Goal: Contribute content

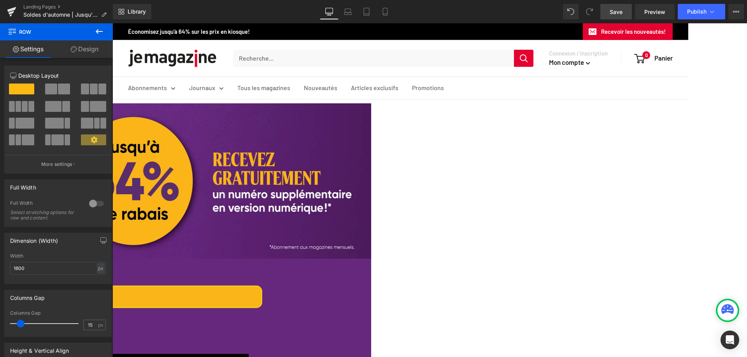
click at [614, 14] on span "Save" at bounding box center [615, 12] width 13 height 8
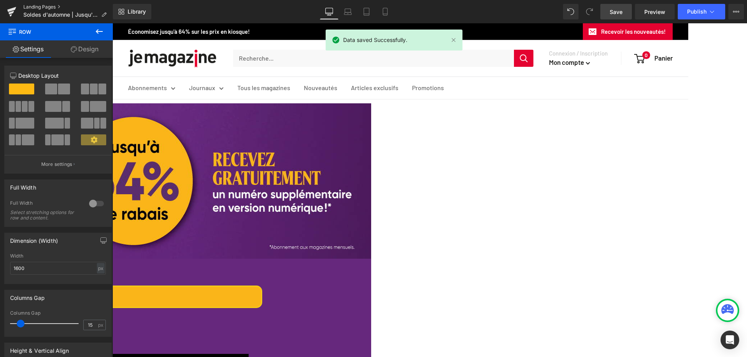
click at [46, 8] on link "Landing Pages" at bounding box center [67, 7] width 89 height 6
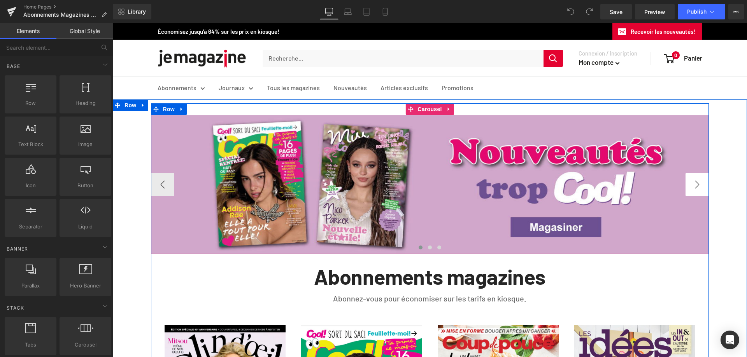
click at [686, 183] on button "›" at bounding box center [696, 184] width 23 height 23
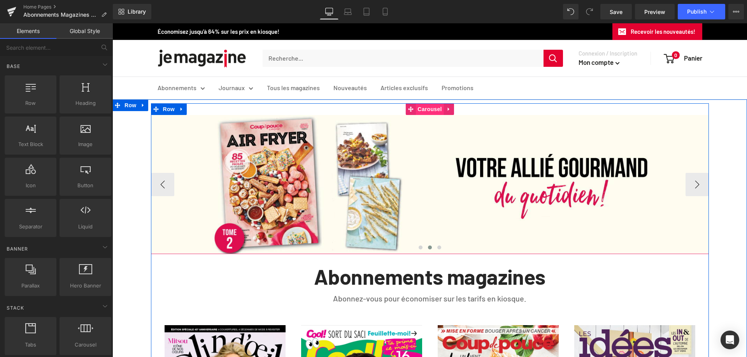
click at [417, 109] on span "Carousel" at bounding box center [429, 109] width 28 height 12
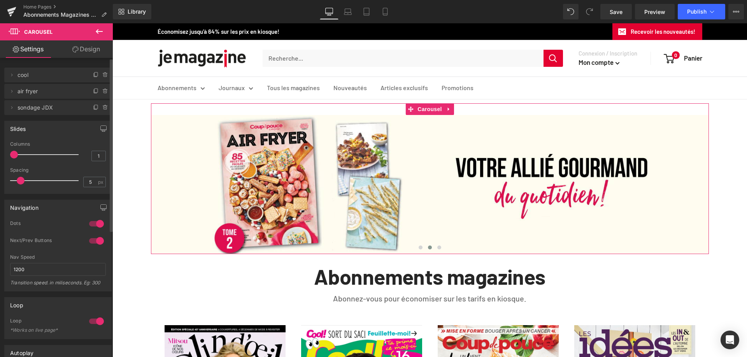
click at [38, 112] on span "sondage JDX" at bounding box center [49, 107] width 65 height 15
click at [9, 107] on icon at bounding box center [12, 108] width 6 height 6
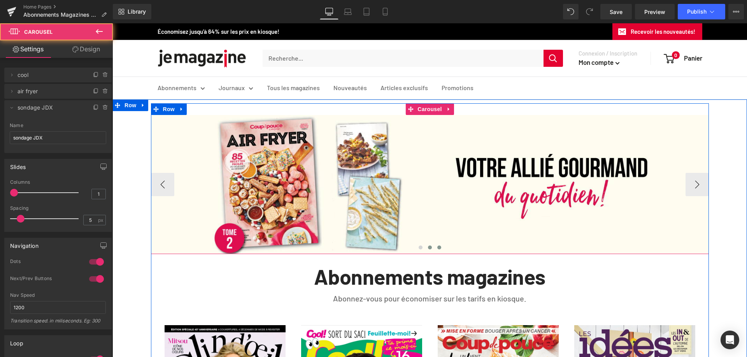
click at [437, 248] on span at bounding box center [439, 248] width 4 height 4
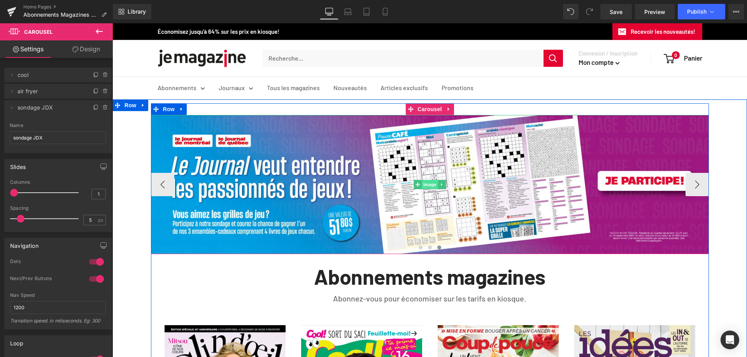
click at [425, 185] on span "Image" at bounding box center [430, 184] width 16 height 9
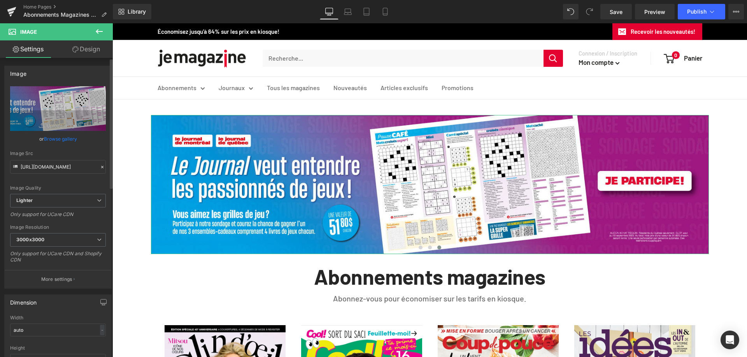
click at [62, 136] on link "Browse gallery" at bounding box center [60, 139] width 33 height 14
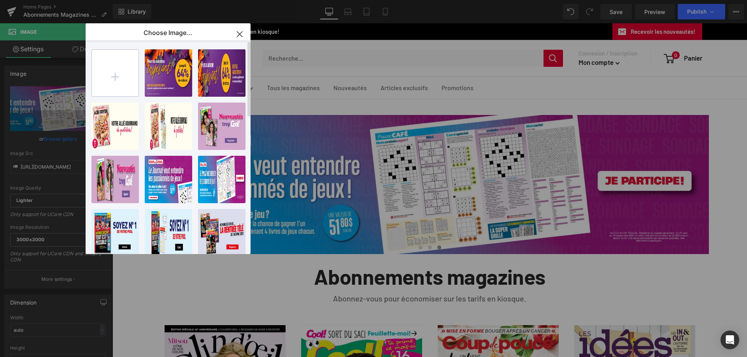
click at [124, 73] on input "file" at bounding box center [115, 73] width 47 height 47
type input "C:\fakepath\REV_Q25127_JDX_SondageJeux_1600X400_FINAL.jpg"
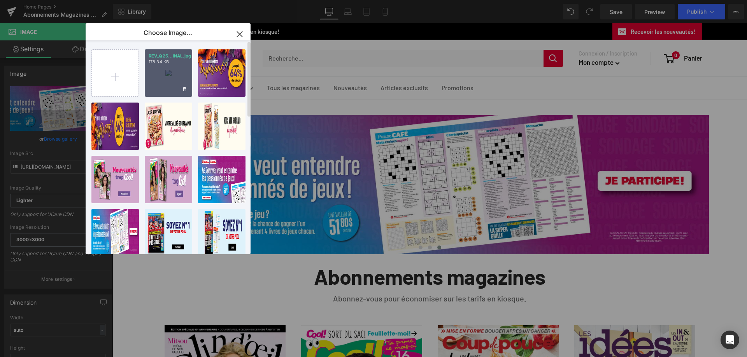
click at [174, 71] on div "REV_Q25...INAL.jpg 178.34 KB" at bounding box center [168, 72] width 47 height 47
type input "https://ucarecdn.com/1d32bc5d-35b1-46eb-9739-54761ce84586/-/format/auto/-/previ…"
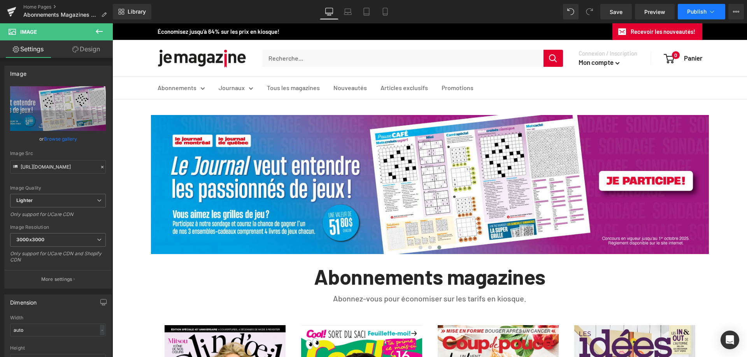
click at [697, 9] on span "Publish" at bounding box center [696, 12] width 19 height 6
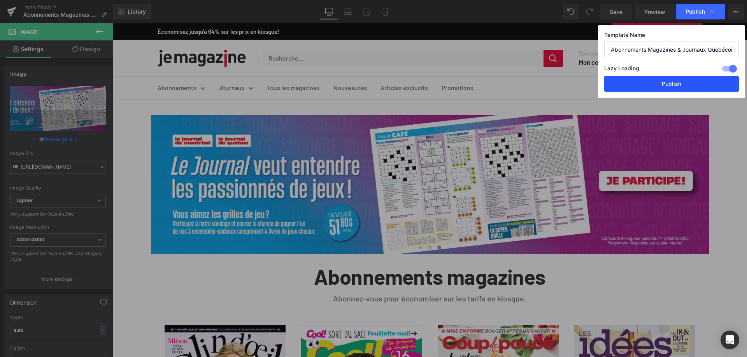
drag, startPoint x: 663, startPoint y: 89, endPoint x: 542, endPoint y: 44, distance: 128.9
click at [663, 89] on button "Publish" at bounding box center [671, 84] width 135 height 16
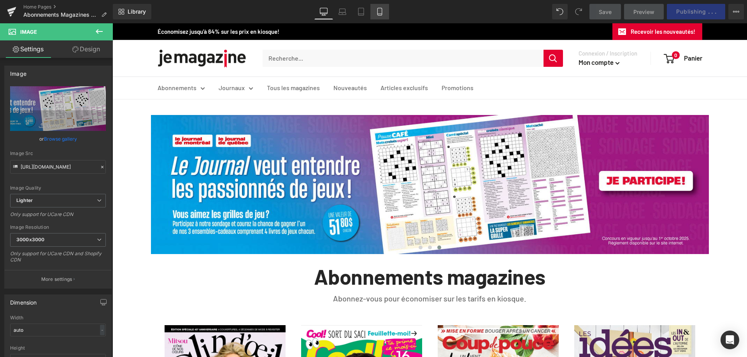
click at [374, 12] on link "Mobile" at bounding box center [379, 12] width 19 height 16
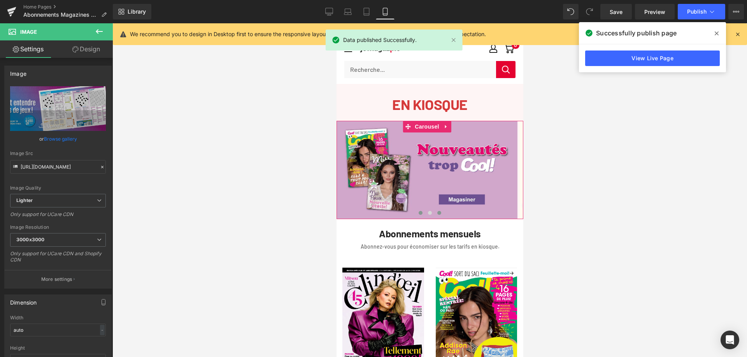
click at [437, 211] on span at bounding box center [439, 213] width 4 height 4
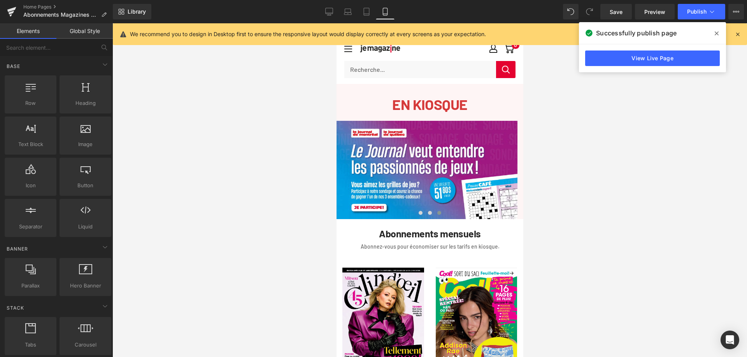
click at [705, 161] on div at bounding box center [429, 190] width 634 height 334
click at [45, 6] on link "Home Pages" at bounding box center [67, 7] width 89 height 6
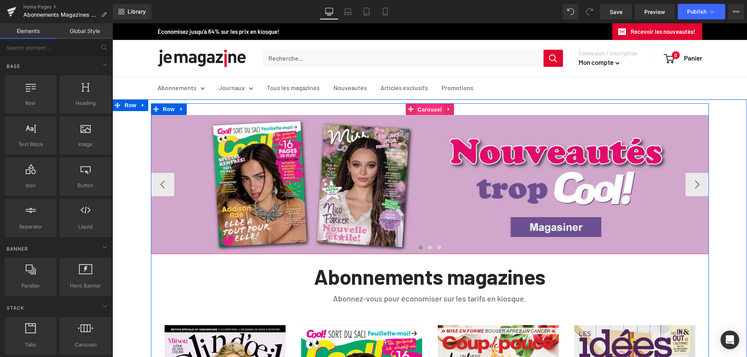
click at [422, 110] on span "Carousel" at bounding box center [429, 110] width 28 height 12
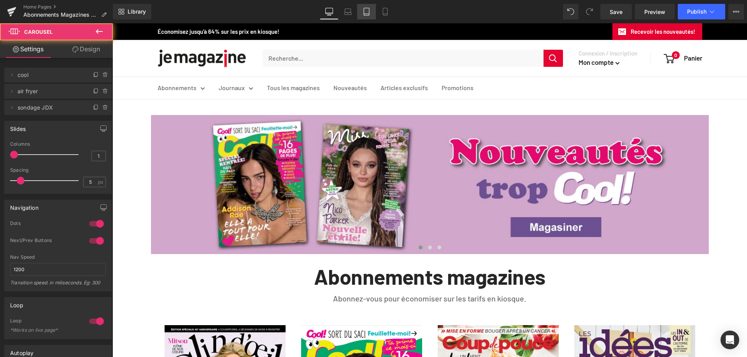
drag, startPoint x: 367, startPoint y: 14, endPoint x: 120, endPoint y: 56, distance: 250.5
click at [367, 14] on icon at bounding box center [366, 14] width 5 height 0
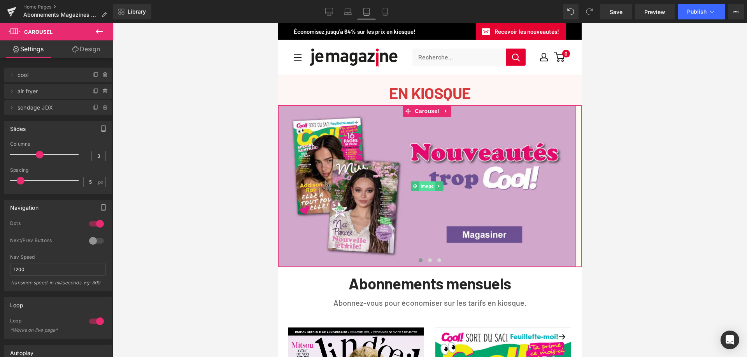
click at [425, 184] on span "Image" at bounding box center [426, 186] width 16 height 9
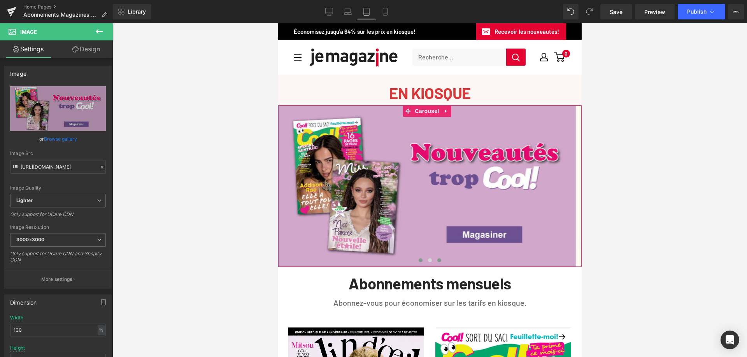
click at [437, 259] on span at bounding box center [439, 261] width 4 height 4
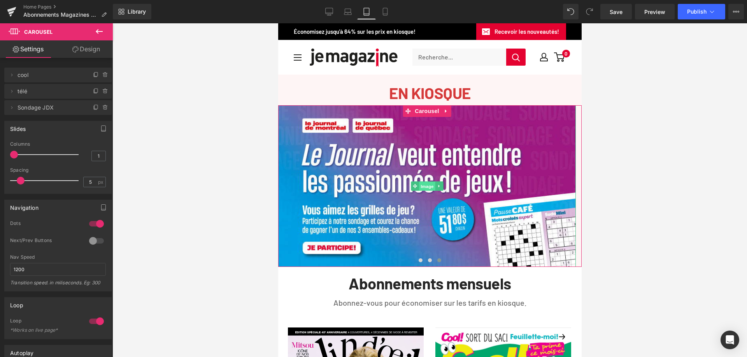
click at [427, 187] on span "Image" at bounding box center [426, 186] width 16 height 9
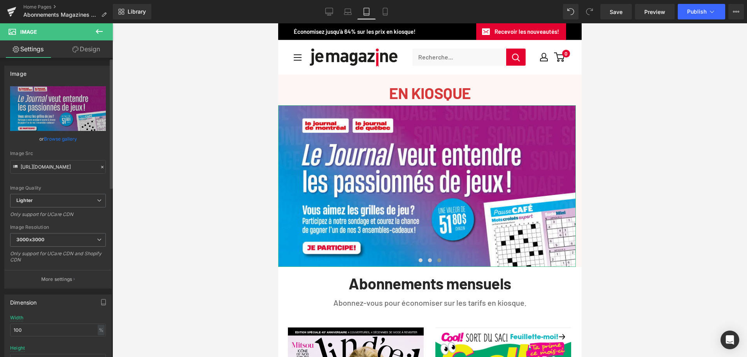
click at [60, 137] on link "Browse gallery" at bounding box center [60, 139] width 33 height 14
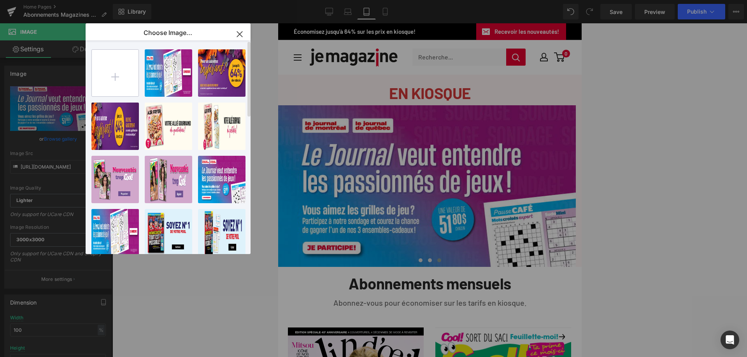
click at [112, 68] on input "file" at bounding box center [115, 73] width 47 height 47
type input "C:\fakepath\REV_Q25127_JDX_SondageJeux_735X400_FINAL.jpg"
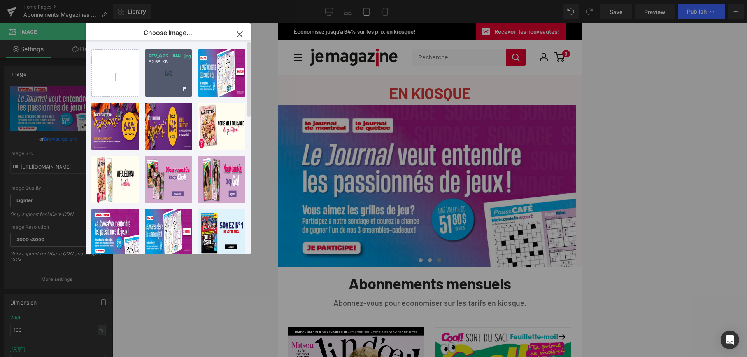
click at [172, 68] on div "REV_Q25...INAL.jpg 82.65 KB" at bounding box center [168, 72] width 47 height 47
type input "https://ucarecdn.com/d4622683-a424-43ae-a9e8-97b889e9dd73/-/format/auto/-/previ…"
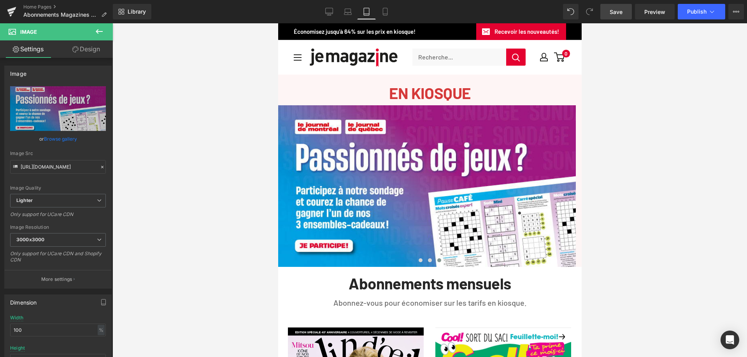
click at [614, 12] on span "Save" at bounding box center [615, 12] width 13 height 8
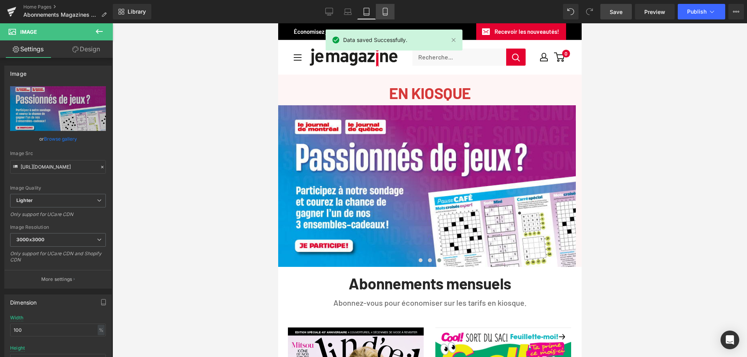
click at [381, 12] on icon at bounding box center [385, 12] width 8 height 8
type input "auto"
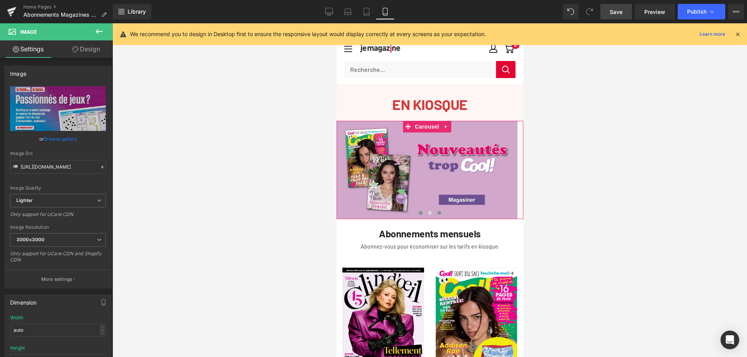
click at [437, 212] on span at bounding box center [439, 213] width 4 height 4
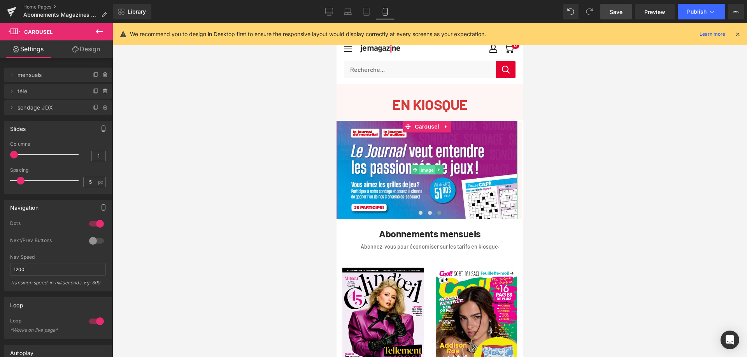
click at [423, 172] on span "Image" at bounding box center [426, 170] width 16 height 9
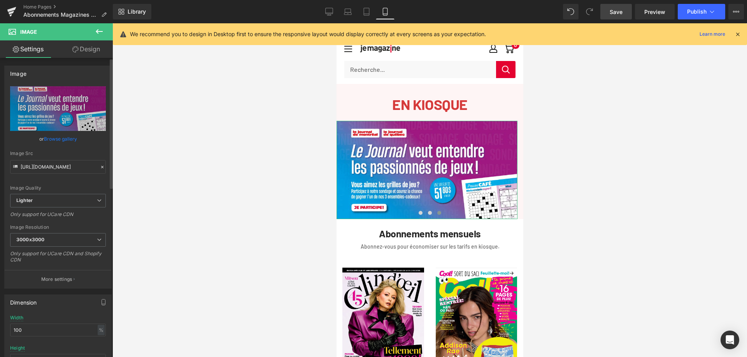
click at [61, 137] on link "Browse gallery" at bounding box center [60, 139] width 33 height 14
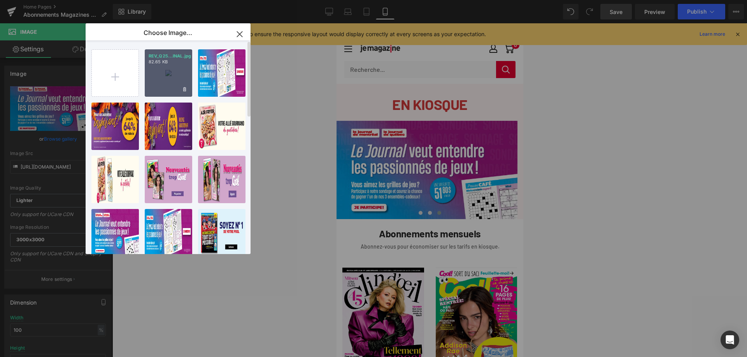
click at [168, 71] on div "REV_Q25...INAL.jpg 82.65 KB" at bounding box center [168, 72] width 47 height 47
type input "https://ucarecdn.com/d4622683-a424-43ae-a9e8-97b889e9dd73/-/format/auto/-/previ…"
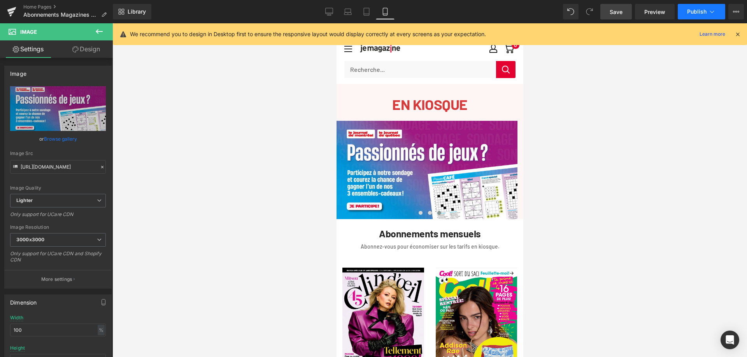
click at [686, 14] on button "Publish" at bounding box center [700, 12] width 47 height 16
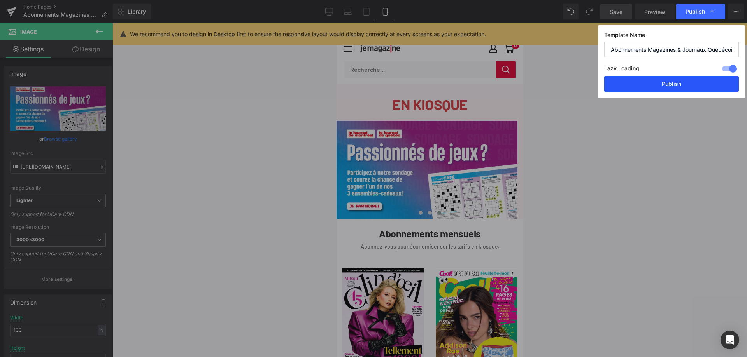
click at [654, 86] on button "Publish" at bounding box center [671, 84] width 135 height 16
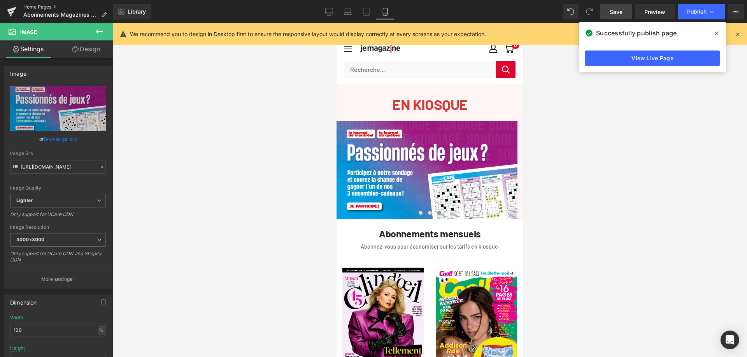
click at [42, 9] on link "Home Pages" at bounding box center [67, 7] width 89 height 6
